Goal: Check status: Check status

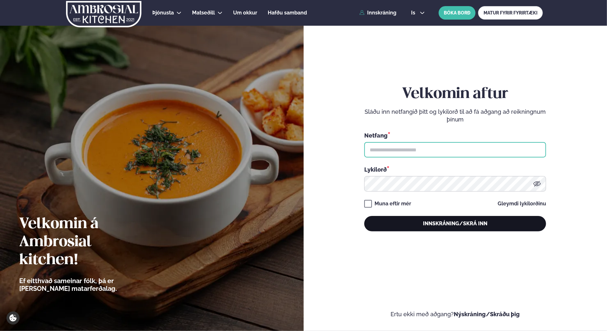
type input "**********"
click at [422, 231] on button "Innskráning/Skrá inn" at bounding box center [456, 223] width 182 height 15
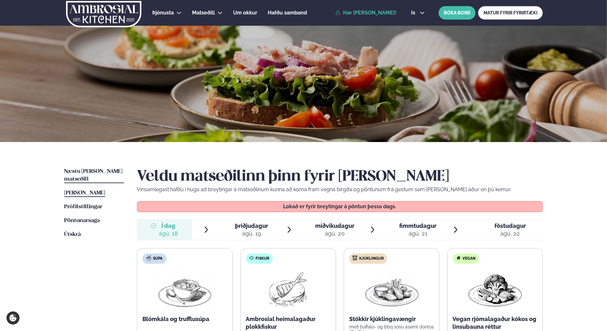
click at [81, 171] on span "Næstu [PERSON_NAME] matseðill" at bounding box center [93, 174] width 58 height 13
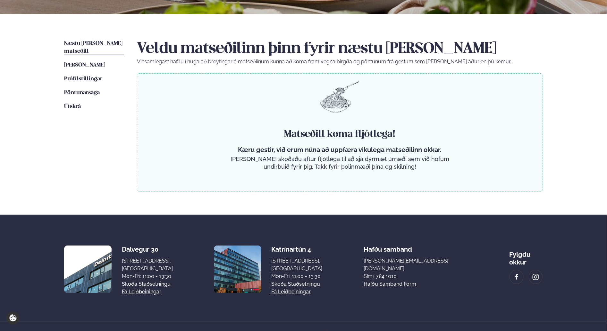
scroll to position [128, 0]
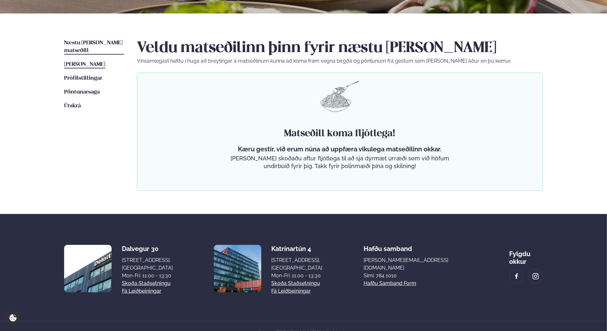
click at [91, 62] on span "[PERSON_NAME]" at bounding box center [84, 64] width 41 height 5
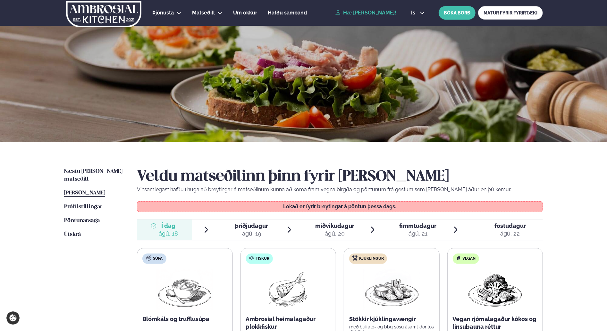
click at [253, 223] on span "þriðjudagur" at bounding box center [251, 225] width 33 height 7
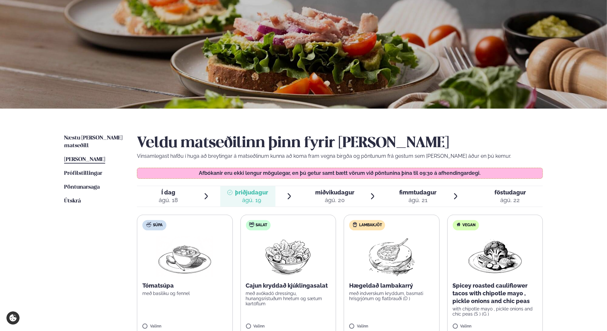
scroll to position [128, 0]
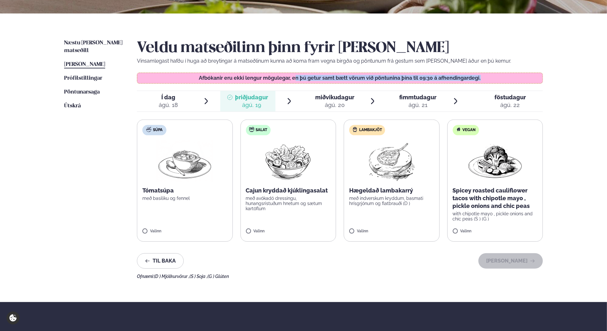
drag, startPoint x: 297, startPoint y: 78, endPoint x: 493, endPoint y: 78, distance: 196.1
click at [493, 78] on p "Afbókanir eru ekki lengur mögulegar, en þú getur samt bætt vörum við pöntunina …" at bounding box center [340, 77] width 393 height 5
drag, startPoint x: 493, startPoint y: 78, endPoint x: 501, endPoint y: 76, distance: 8.6
click at [501, 76] on p "Afbókanir eru ekki lengur mögulegar, en þú getur samt bætt vörum við pöntunina …" at bounding box center [340, 77] width 393 height 5
click at [418, 76] on p "Afbókanir eru ekki lengur mögulegar, en þú getur samt bætt vörum við pöntunina …" at bounding box center [340, 77] width 393 height 5
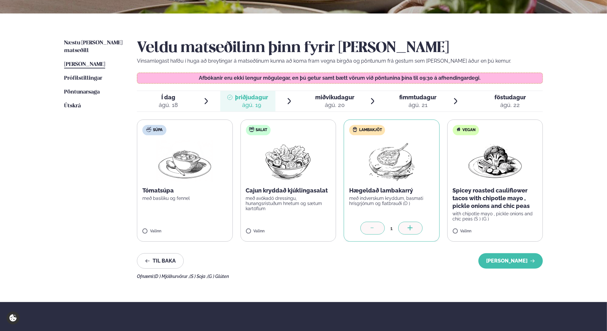
drag, startPoint x: 518, startPoint y: 255, endPoint x: 518, endPoint y: 252, distance: 3.2
click at [518, 255] on button "[PERSON_NAME]" at bounding box center [511, 260] width 64 height 15
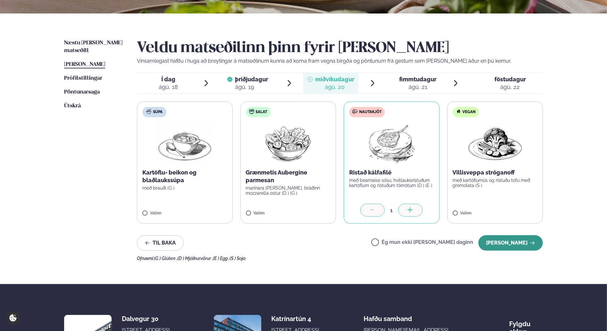
click at [507, 245] on button "[PERSON_NAME]" at bounding box center [511, 242] width 64 height 15
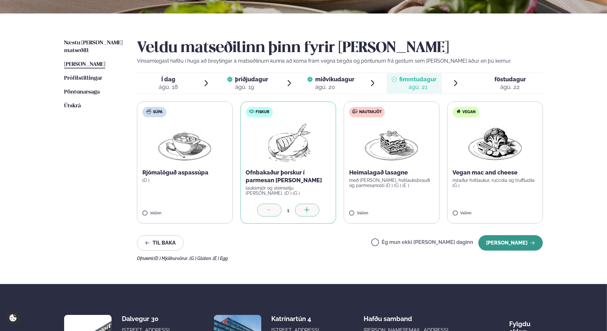
click at [506, 243] on button "[PERSON_NAME]" at bounding box center [511, 242] width 64 height 15
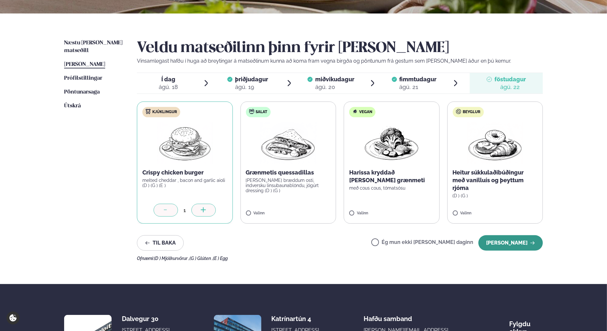
click at [508, 242] on button "[PERSON_NAME]" at bounding box center [511, 242] width 64 height 15
